Goal: Information Seeking & Learning: Learn about a topic

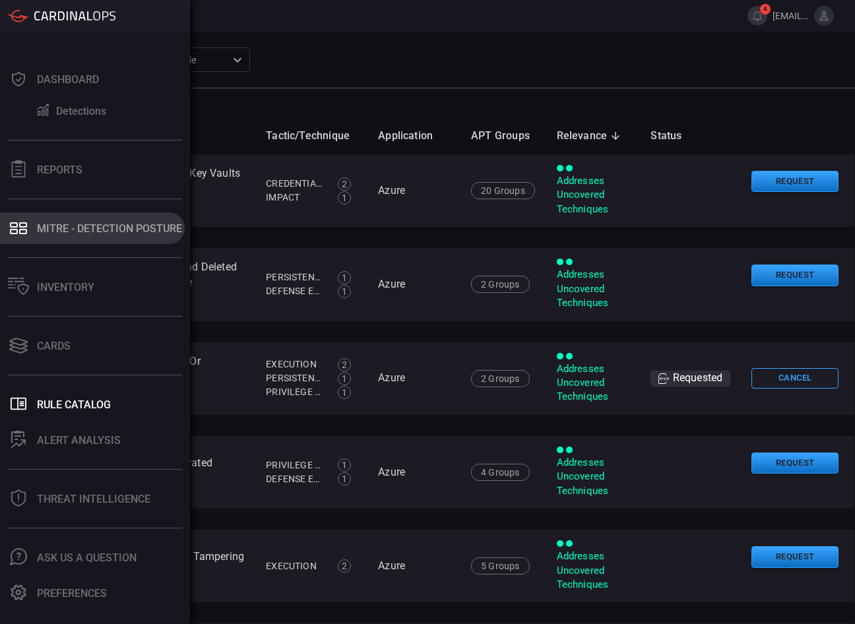
click at [62, 227] on font "MITRE - Detection Posture" at bounding box center [109, 228] width 145 height 13
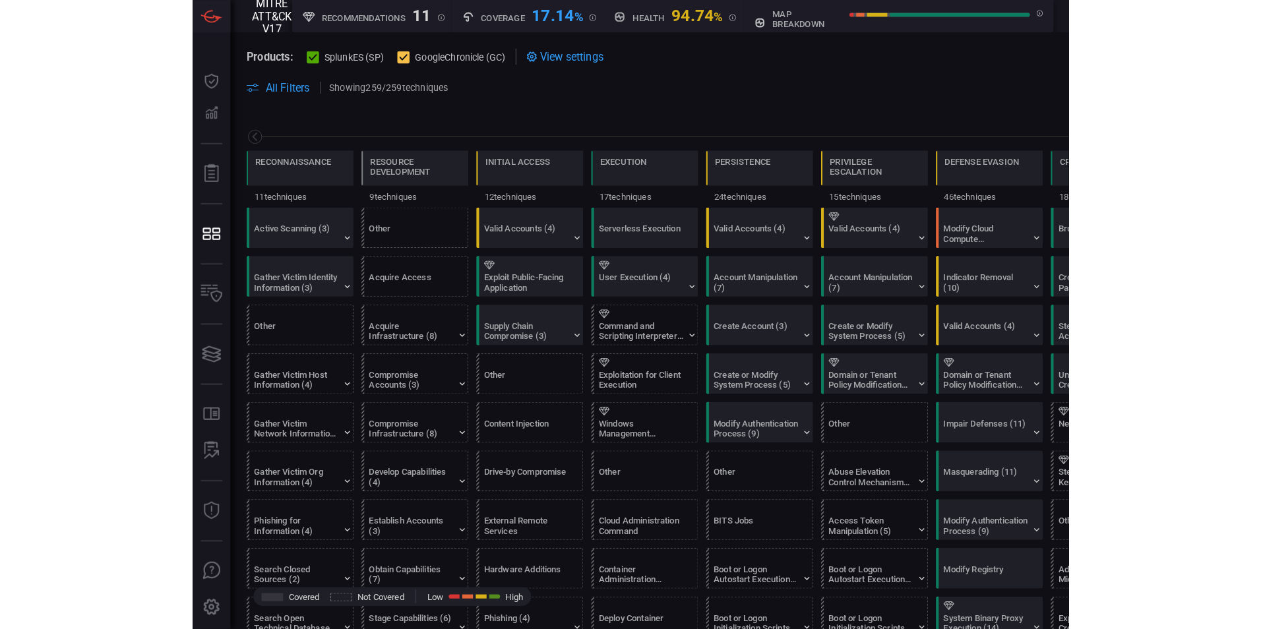
scroll to position [0, 173]
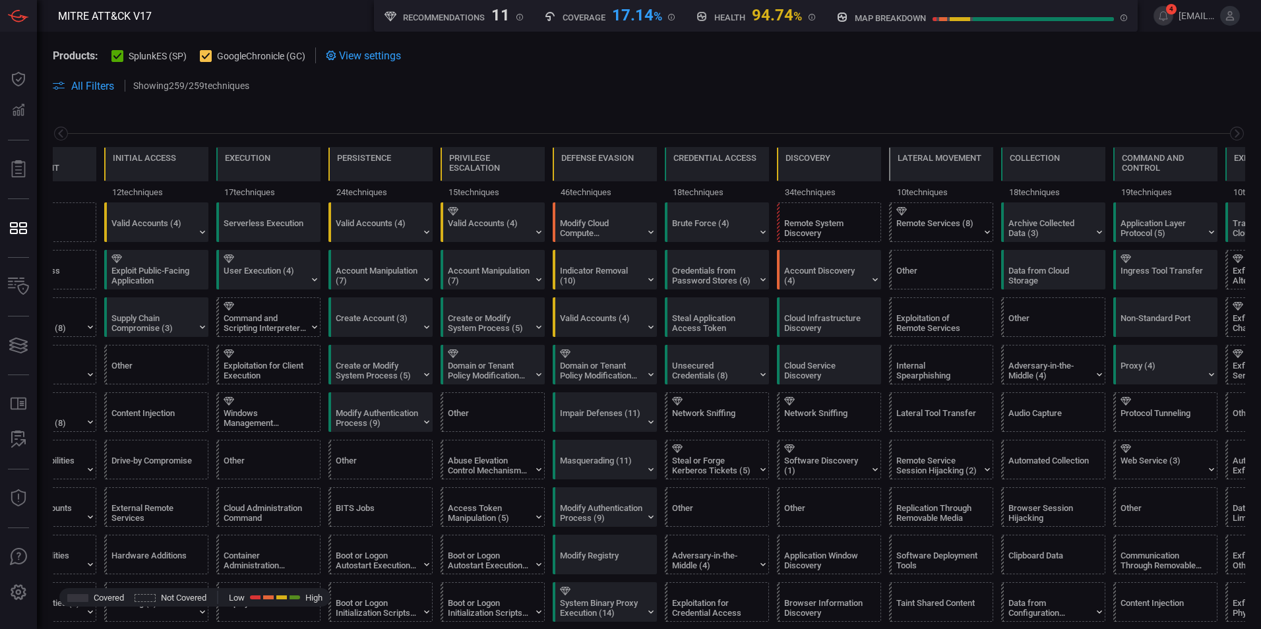
click at [211, 55] on div at bounding box center [206, 56] width 12 height 12
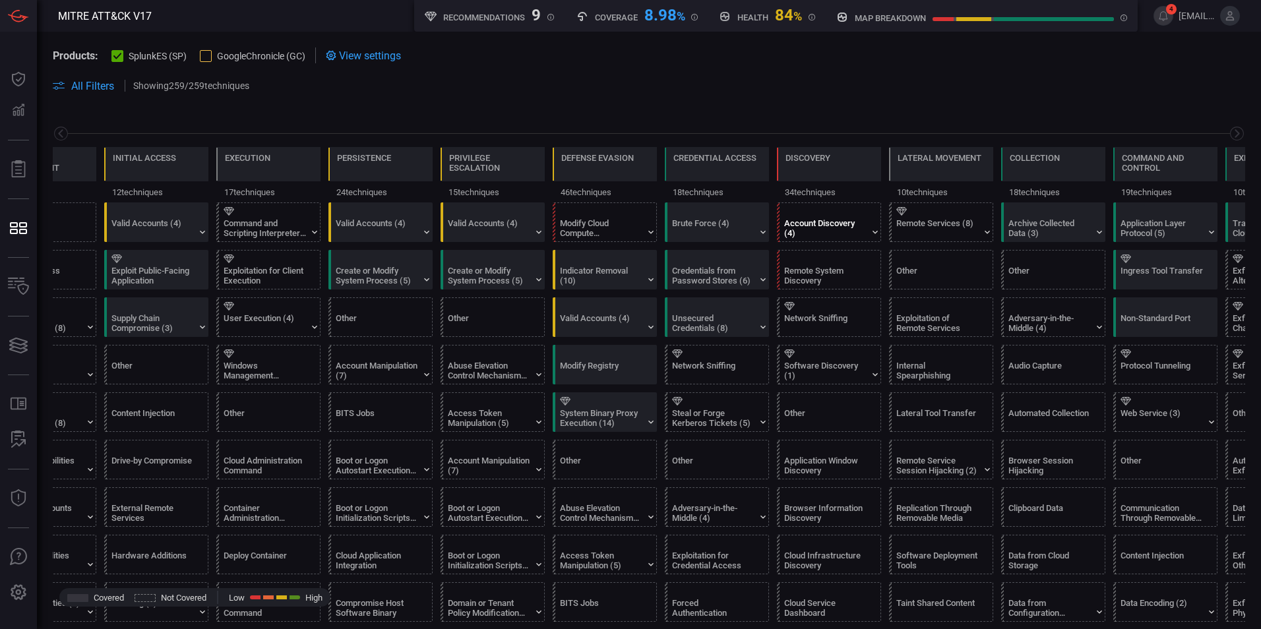
click at [815, 229] on div "Account Discovery (4)" at bounding box center [825, 228] width 82 height 20
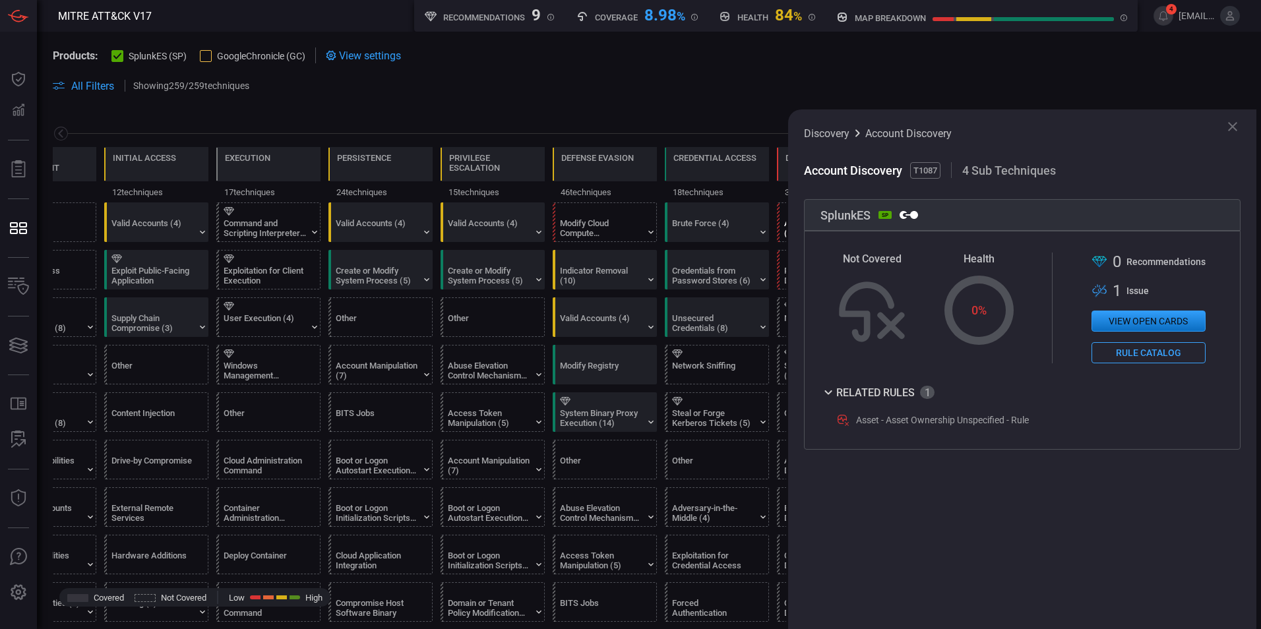
click at [854, 129] on icon at bounding box center [1233, 127] width 16 height 16
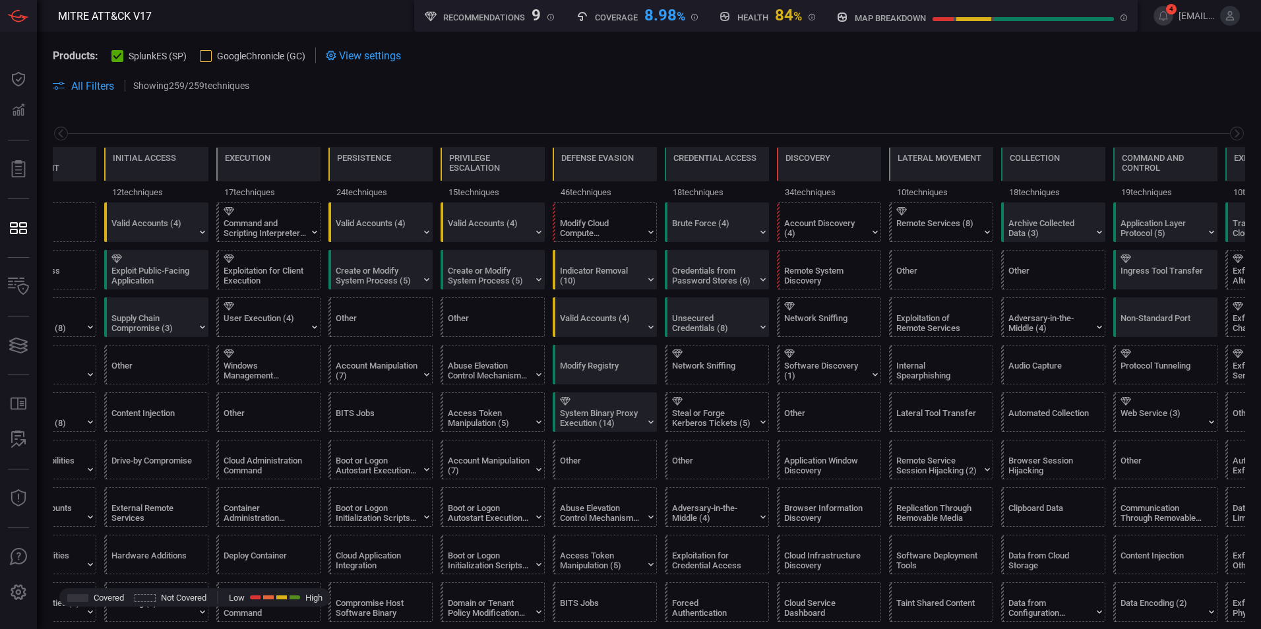
click at [208, 54] on div at bounding box center [206, 56] width 12 height 12
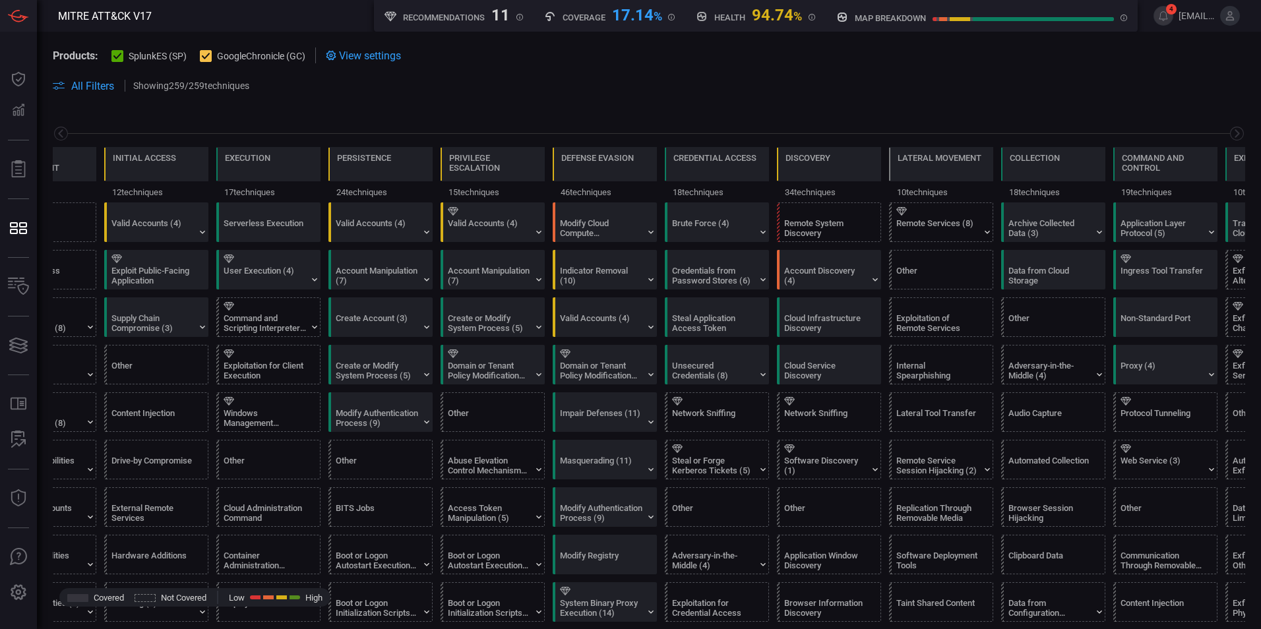
click at [119, 59] on icon at bounding box center [117, 56] width 9 height 9
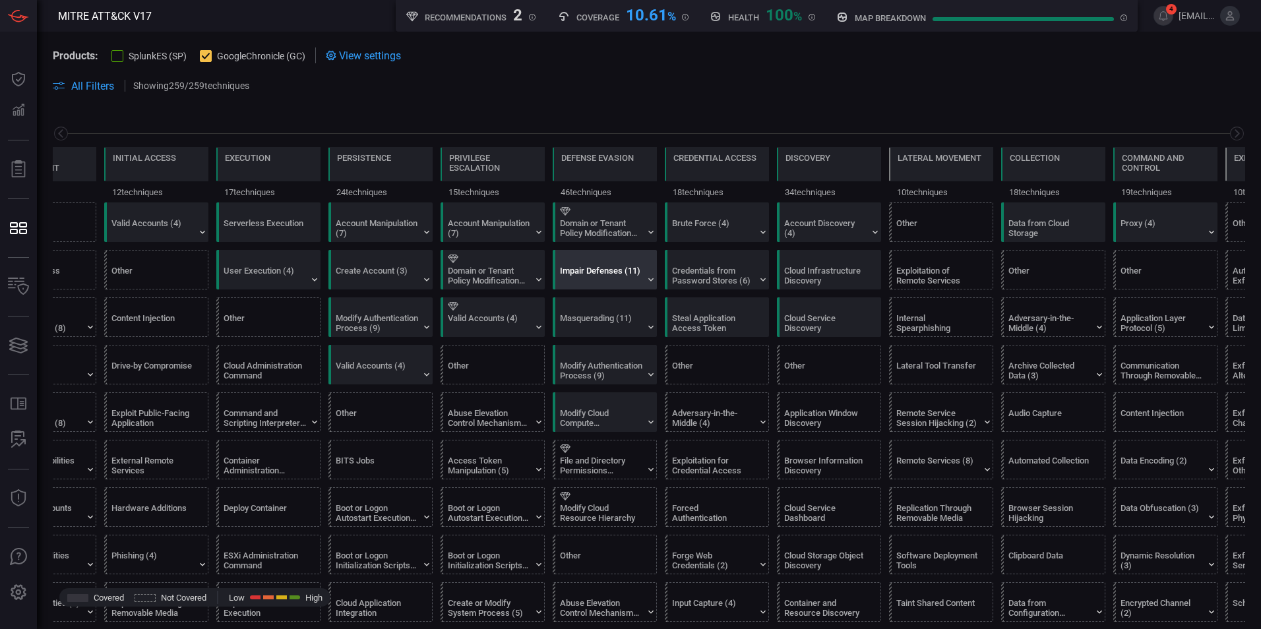
click at [621, 276] on div "Impair Defenses (11)" at bounding box center [601, 276] width 82 height 20
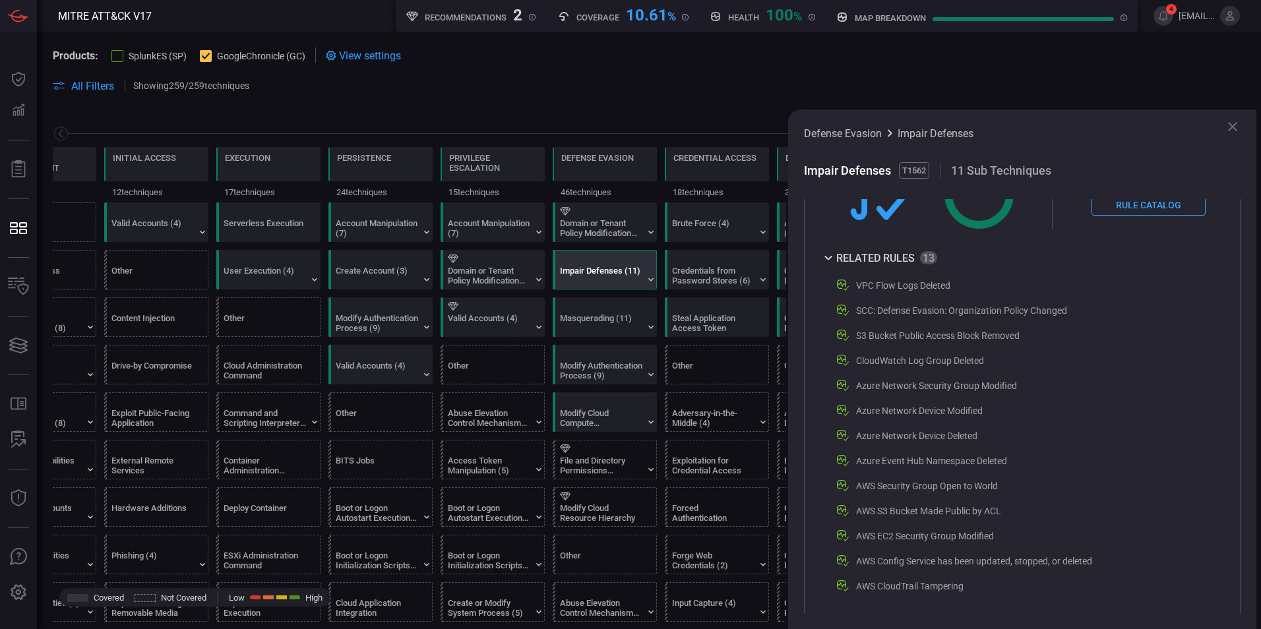
scroll to position [119, 0]
click at [854, 124] on icon at bounding box center [1233, 127] width 16 height 16
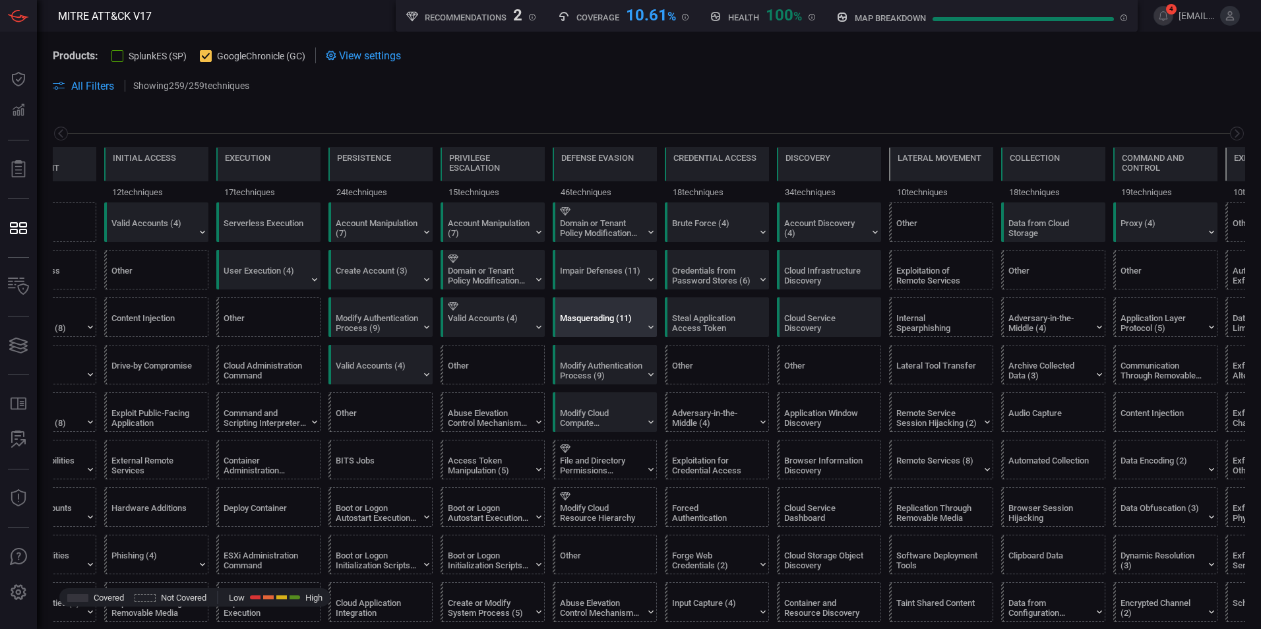
click at [592, 316] on div "Masquerading (11)" at bounding box center [601, 323] width 82 height 20
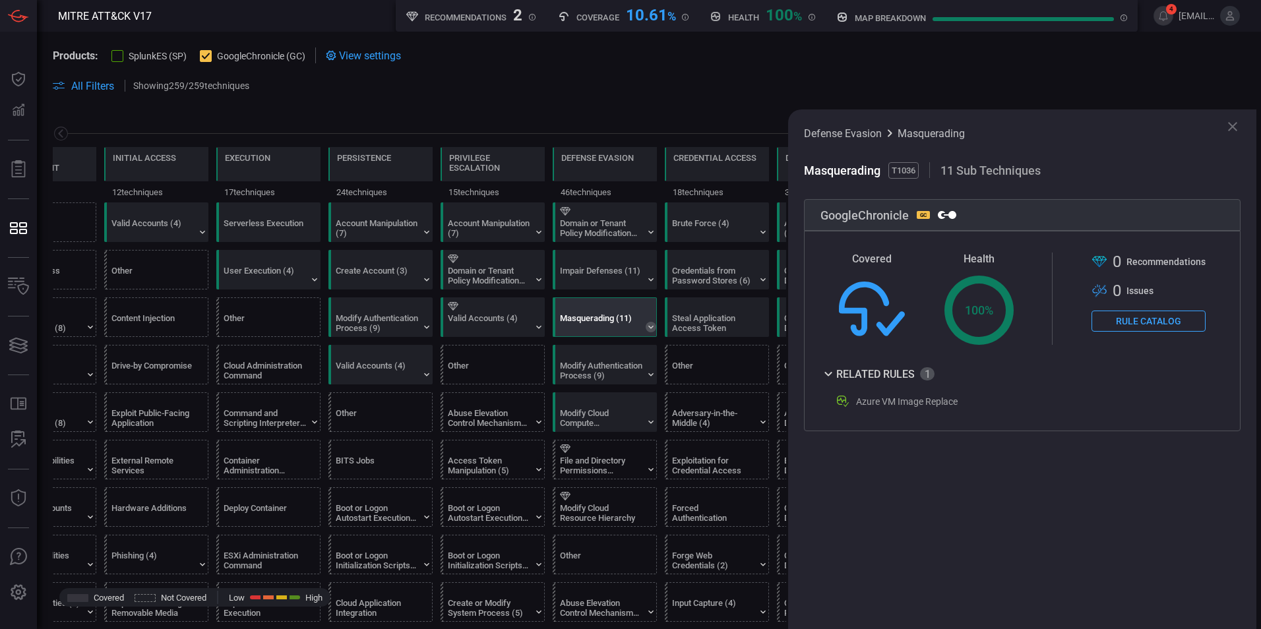
click at [650, 325] on icon at bounding box center [651, 327] width 11 height 11
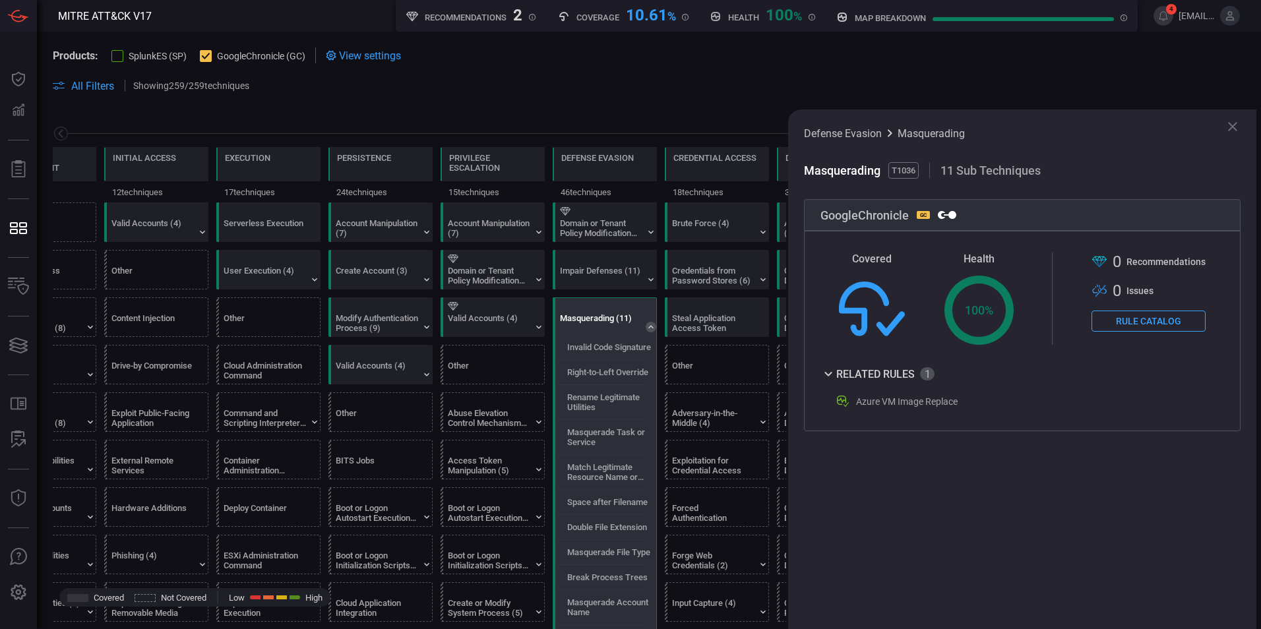
click at [650, 325] on icon at bounding box center [651, 327] width 11 height 11
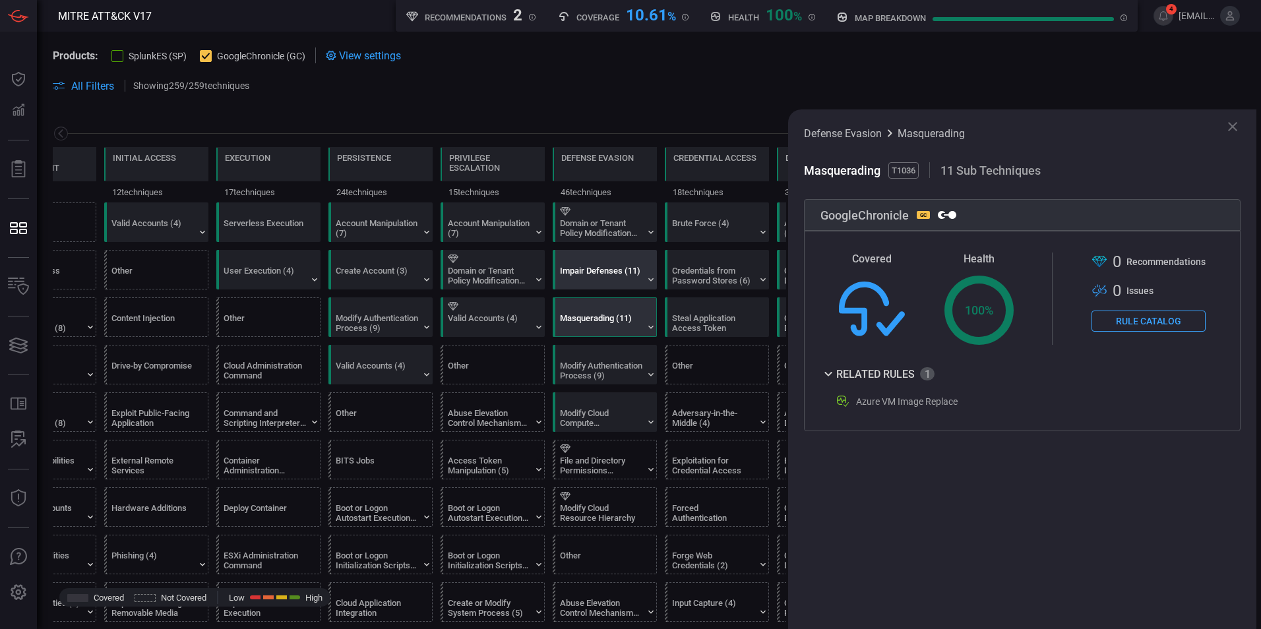
click at [614, 270] on div "Impair Defenses (11)" at bounding box center [601, 276] width 82 height 20
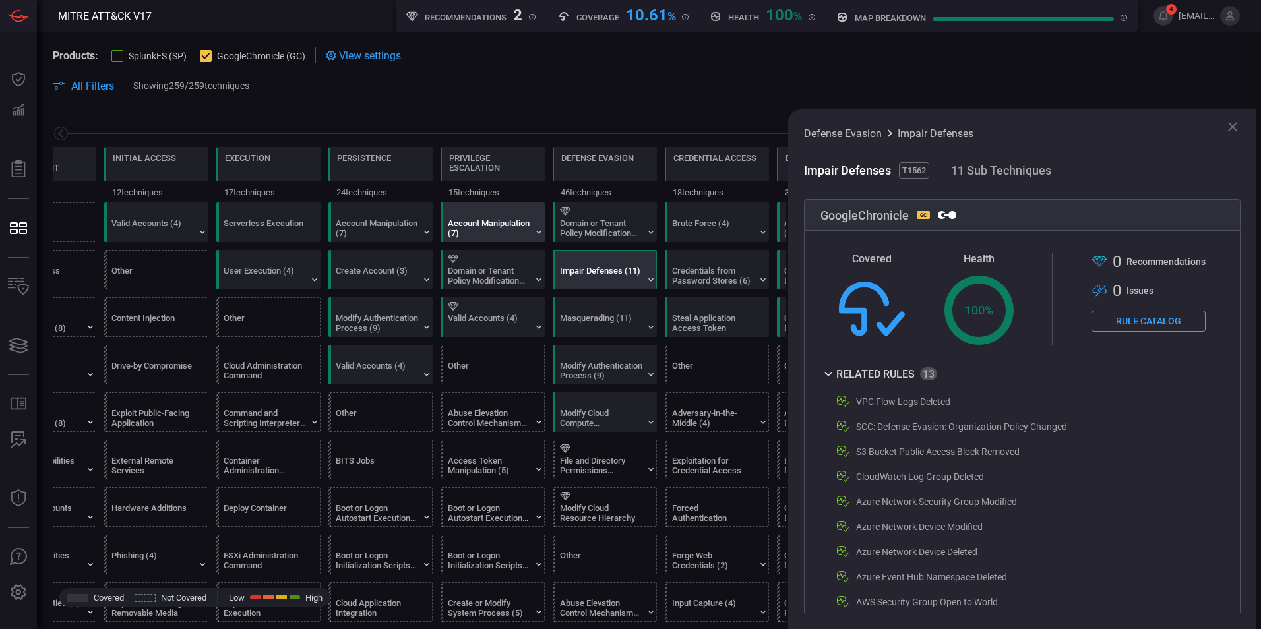
click at [488, 238] on div "Account Manipulation (7)" at bounding box center [496, 222] width 104 height 38
